Goal: Find specific page/section: Find specific page/section

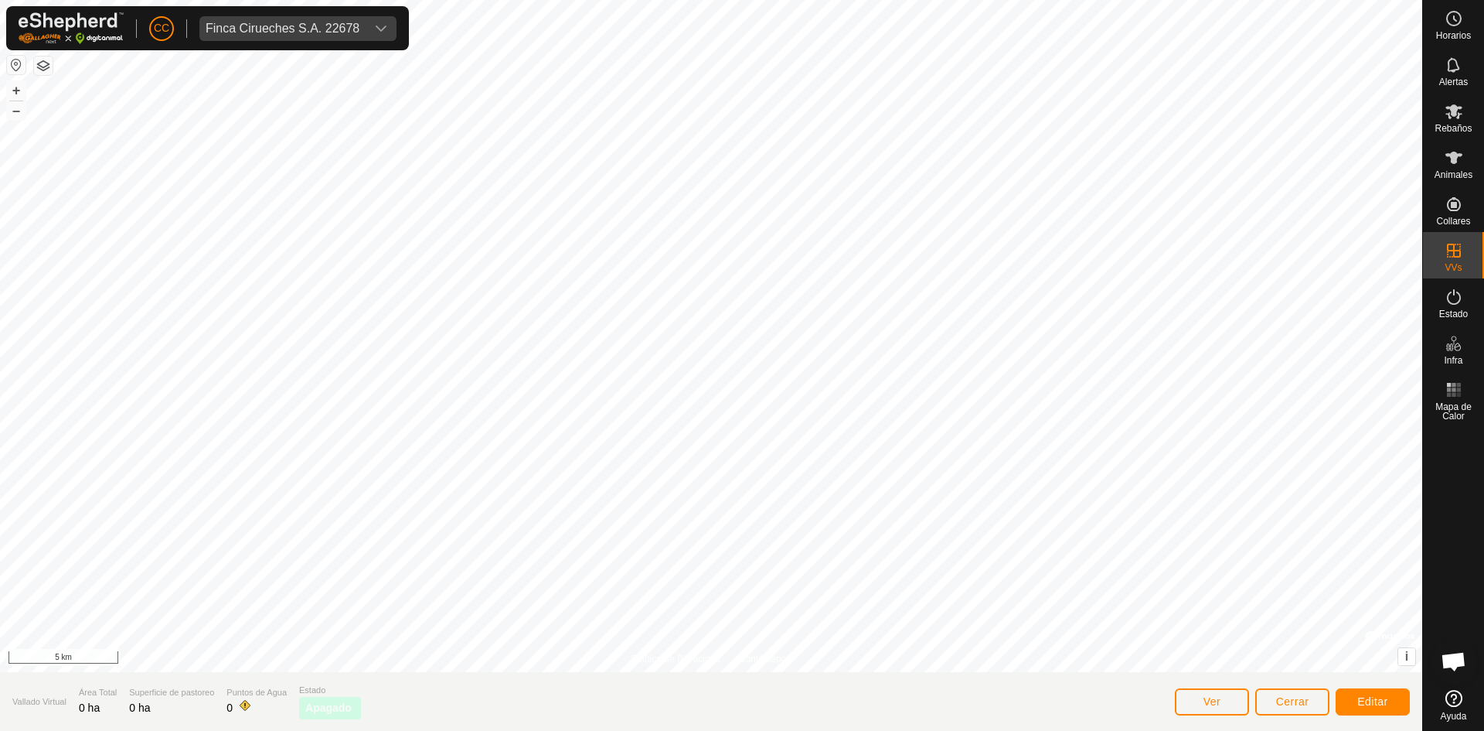
click at [380, 42] on div "CC Finca Cirueches S.A. 22678" at bounding box center [207, 28] width 403 height 44
click at [344, 19] on span "Finca Cirueches S.A. 22678" at bounding box center [282, 28] width 166 height 25
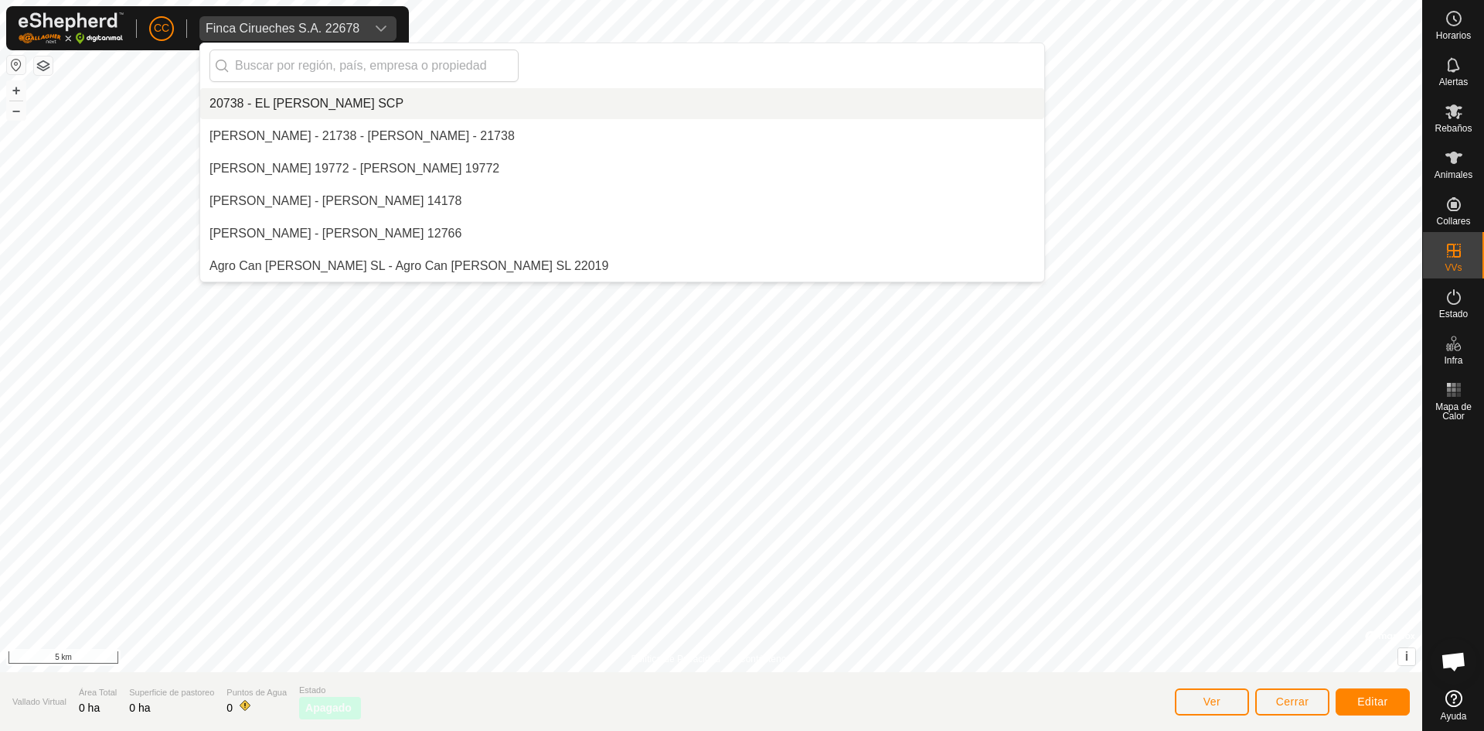
scroll to position [4253, 0]
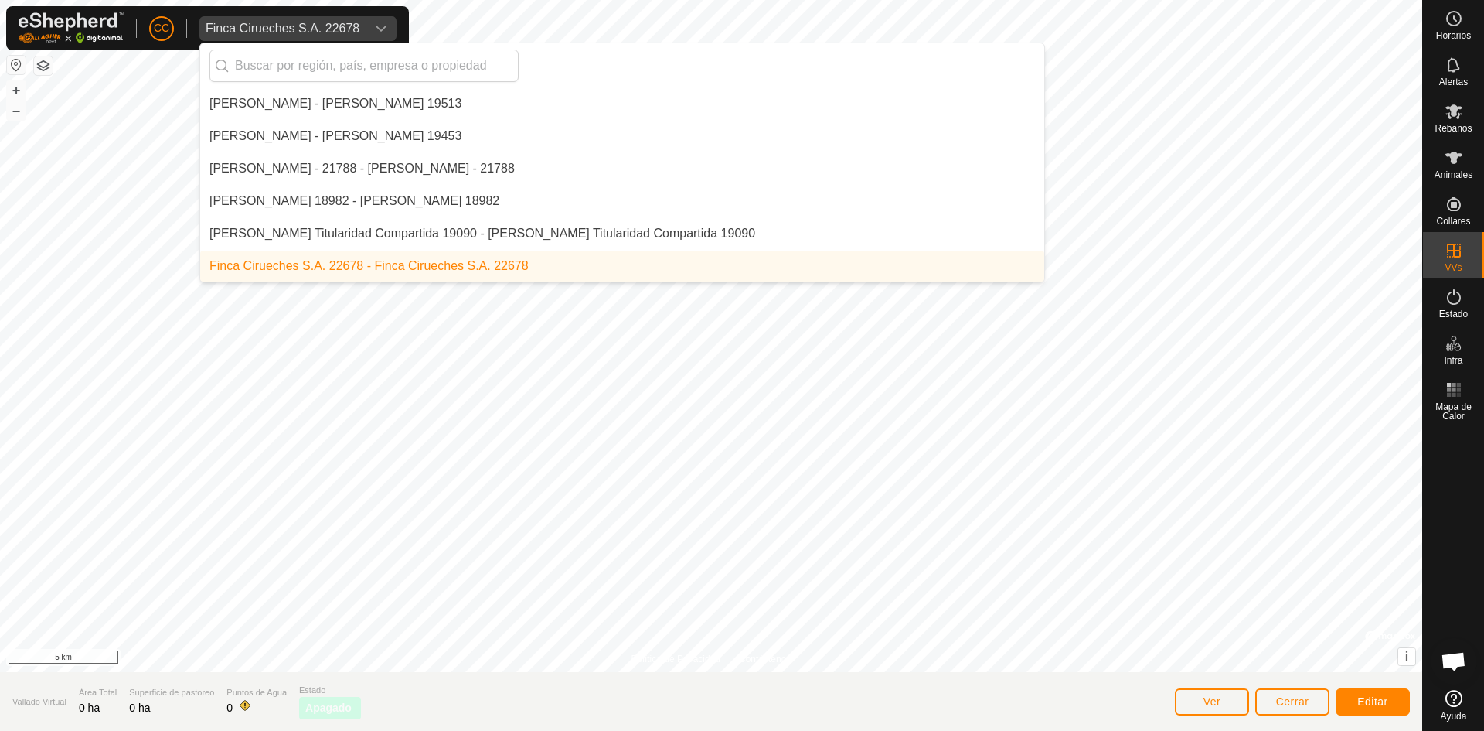
click at [349, 33] on div "Finca Cirueches S.A. 22678" at bounding box center [283, 28] width 154 height 12
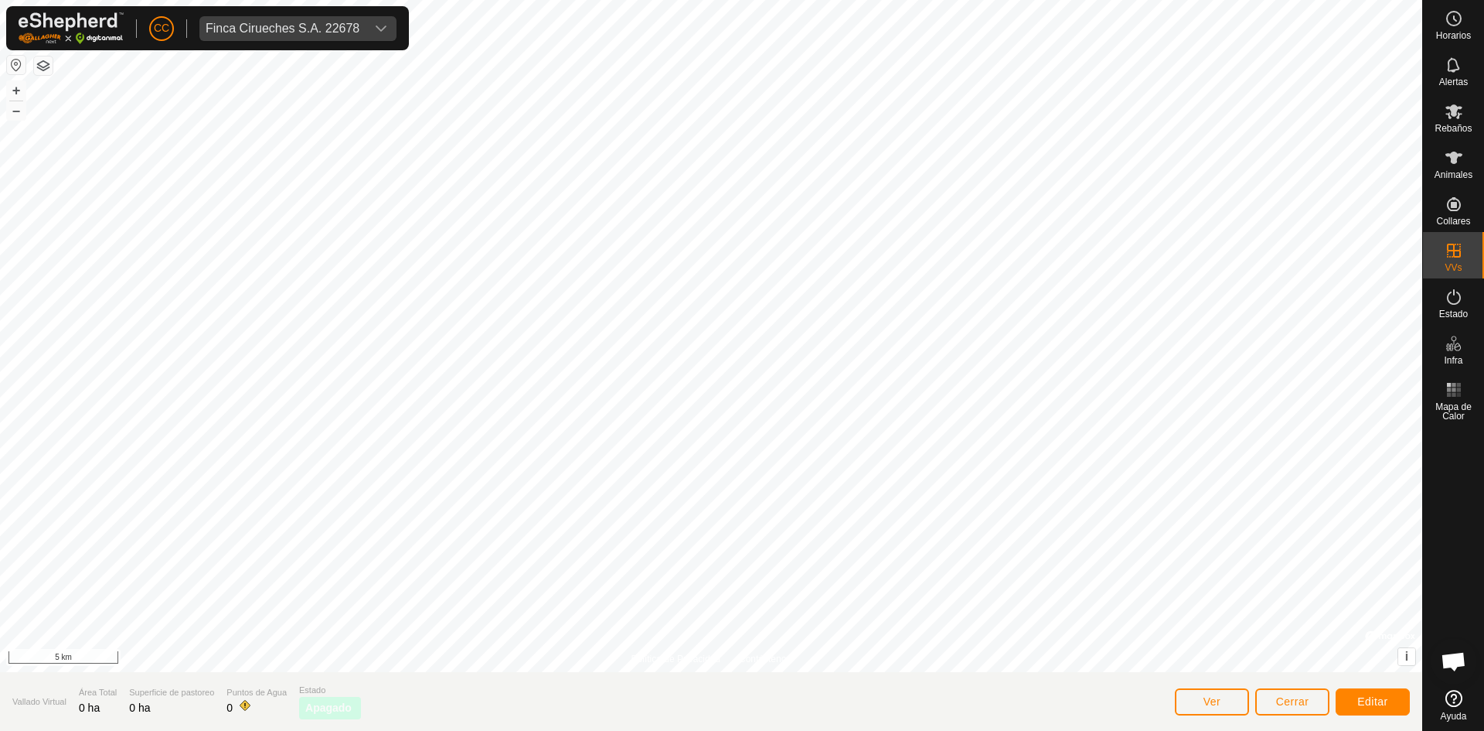
scroll to position [0, 0]
drag, startPoint x: 349, startPoint y: 33, endPoint x: 349, endPoint y: 47, distance: 13.9
click at [349, 47] on div "CC Finca Cirueches S.A. 22678" at bounding box center [207, 28] width 403 height 44
click at [362, 26] on span "Finca Cirueches S.A. 22678" at bounding box center [282, 28] width 166 height 25
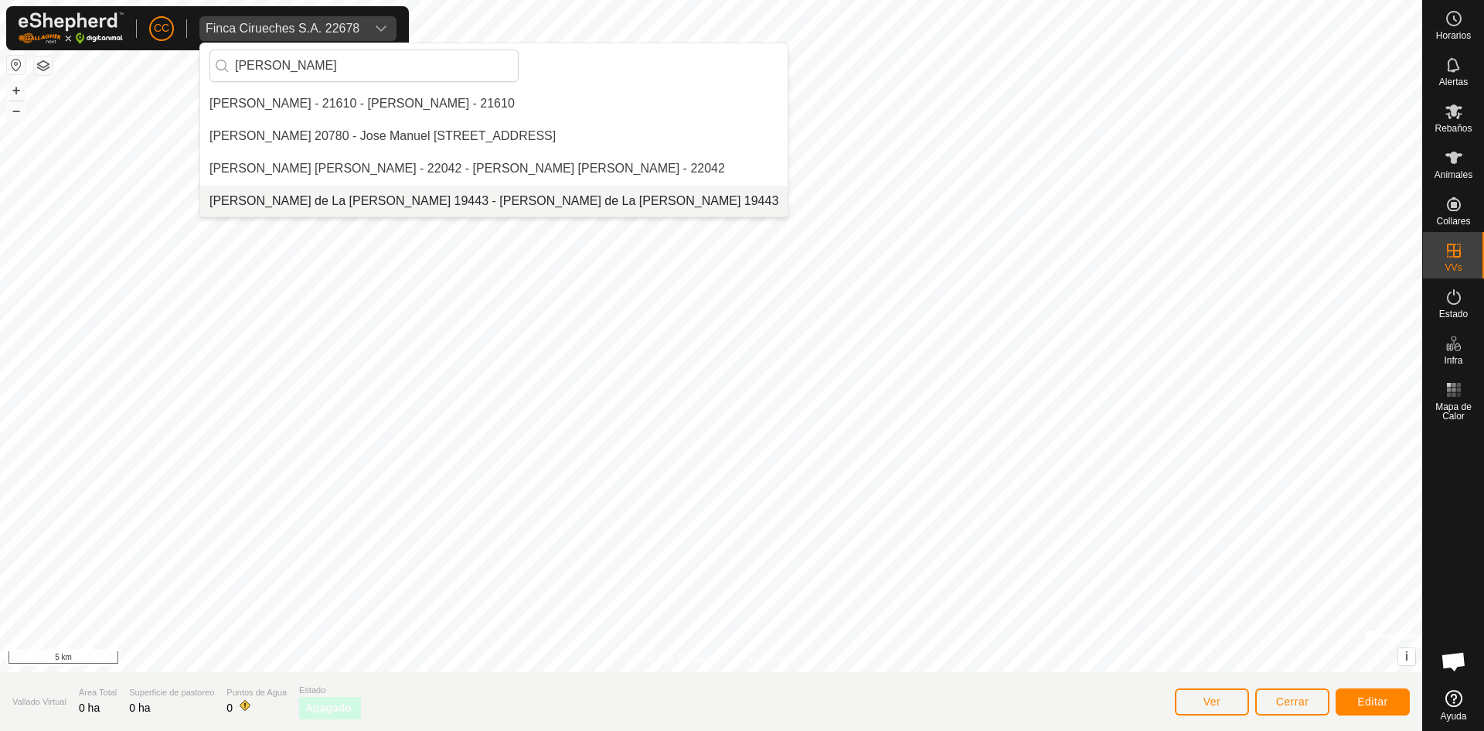
type input "[PERSON_NAME]"
click at [365, 192] on li "[PERSON_NAME] de La [PERSON_NAME] 19443 - [PERSON_NAME] de La [PERSON_NAME] 194…" at bounding box center [494, 201] width 588 height 31
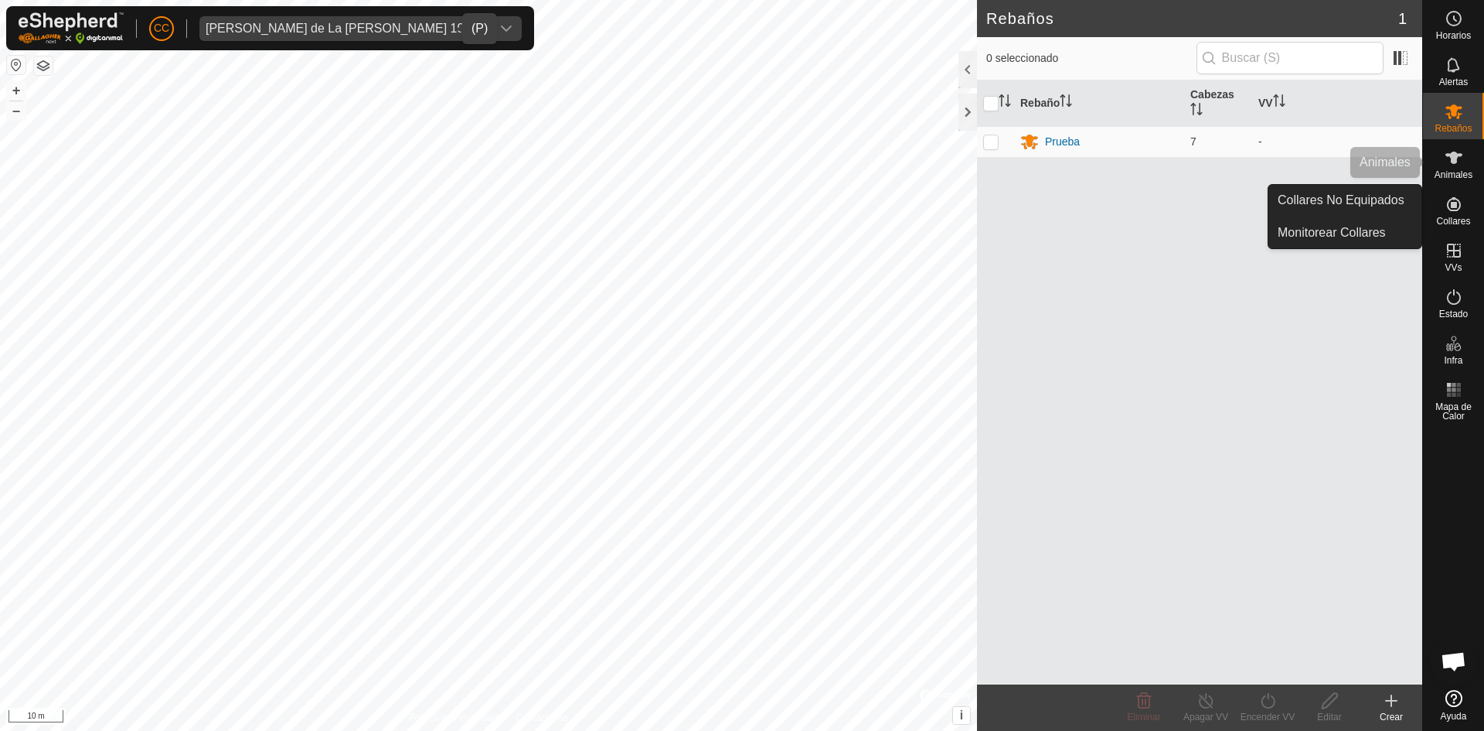
click at [1451, 163] on icon at bounding box center [1454, 157] width 19 height 19
